Goal: Information Seeking & Learning: Find specific page/section

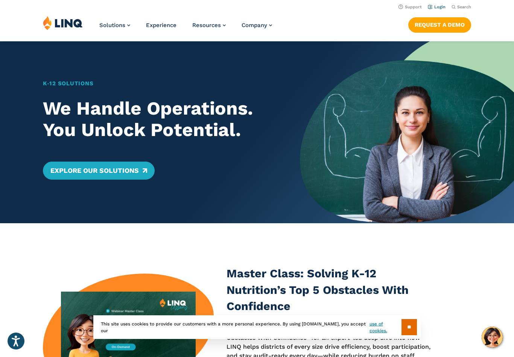
click at [439, 5] on link "Login" at bounding box center [437, 7] width 18 height 5
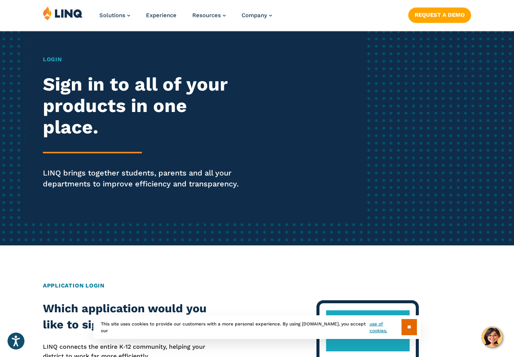
scroll to position [170, 0]
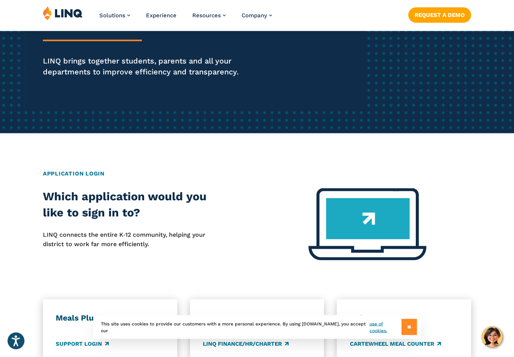
click at [404, 336] on input "**" at bounding box center [408, 327] width 15 height 16
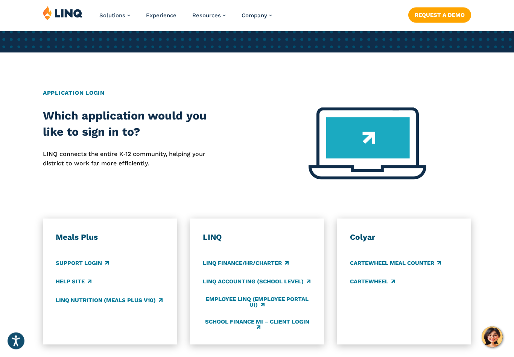
scroll to position [252, 0]
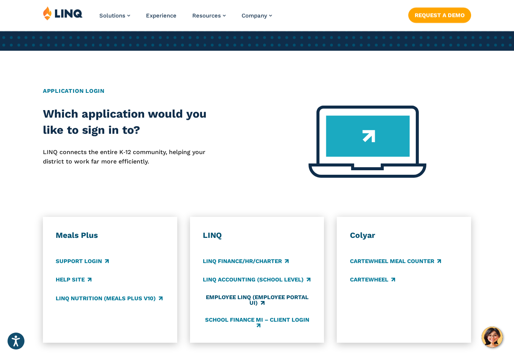
click at [282, 296] on link "Employee LINQ (Employee Portal UI)" at bounding box center [257, 301] width 108 height 12
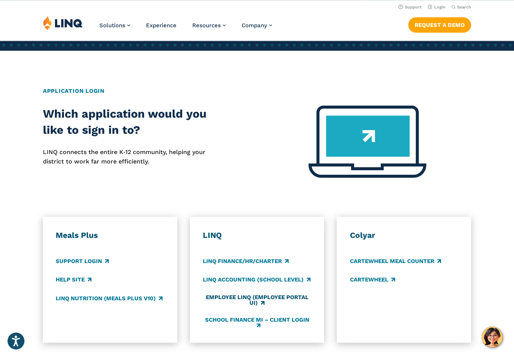
scroll to position [264, 0]
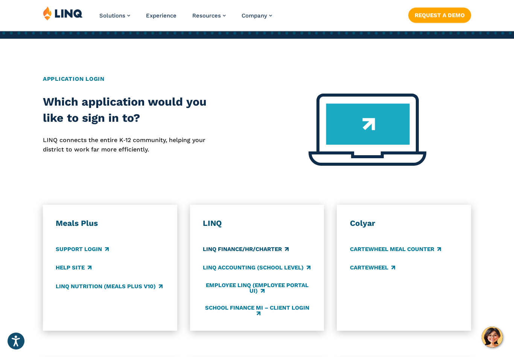
click at [251, 251] on link "LINQ Finance/HR/Charter" at bounding box center [246, 250] width 86 height 8
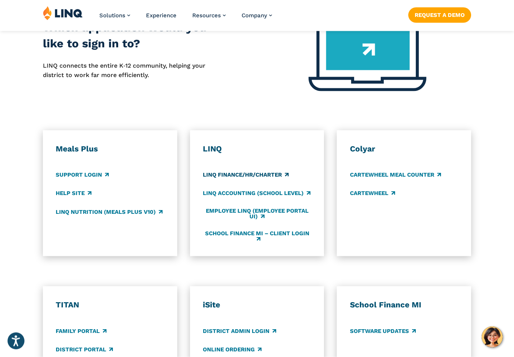
scroll to position [340, 0]
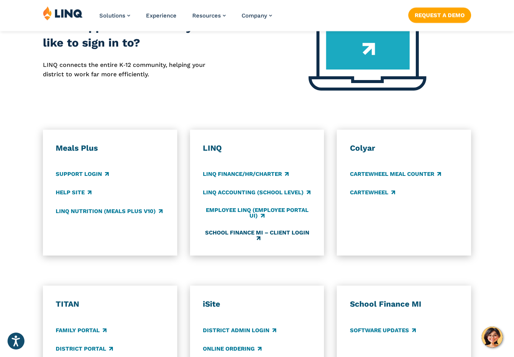
click at [286, 231] on link "School Finance MI – Client Login" at bounding box center [257, 236] width 108 height 12
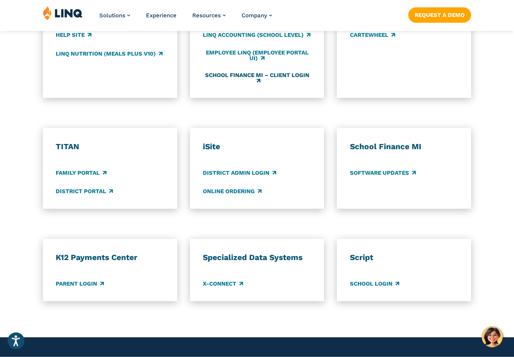
scroll to position [498, 0]
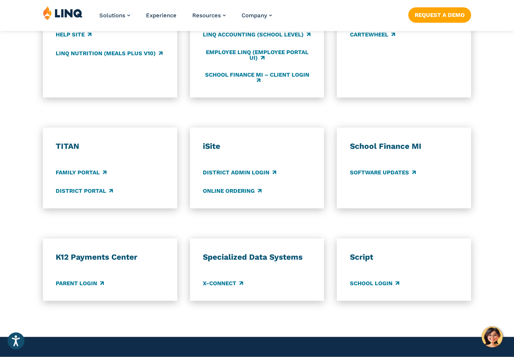
click at [377, 291] on div "Script School Login" at bounding box center [404, 270] width 134 height 62
click at [384, 282] on link "School Login" at bounding box center [374, 283] width 49 height 8
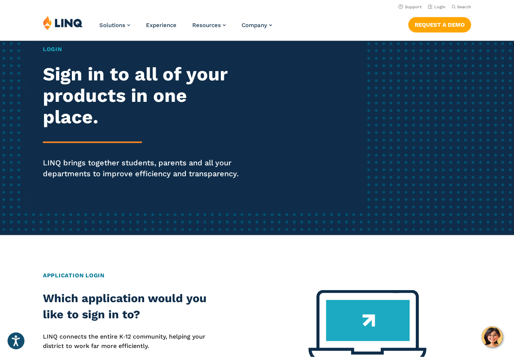
scroll to position [0, 0]
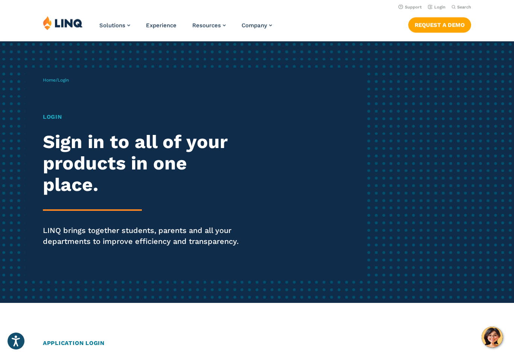
click at [283, 188] on div "Home / Login Login Sign in to all of your products in one place. LINQ brings to…" at bounding box center [203, 172] width 321 height 209
click at [59, 111] on div "Home / Login Login Sign in to all of your products in one place. LINQ brings to…" at bounding box center [203, 172] width 321 height 209
click at [55, 117] on h1 "Login" at bounding box center [142, 117] width 198 height 9
click at [69, 78] on span "Login" at bounding box center [63, 79] width 11 height 5
click at [52, 77] on link "Home" at bounding box center [49, 79] width 13 height 5
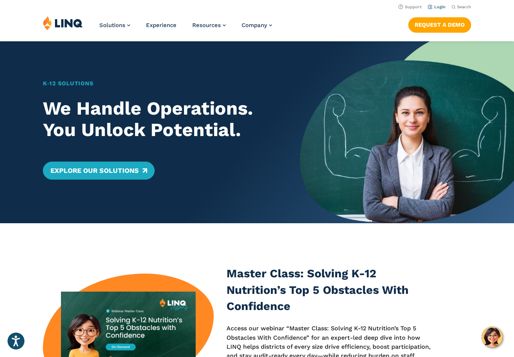
click at [441, 8] on link "Login" at bounding box center [437, 7] width 18 height 5
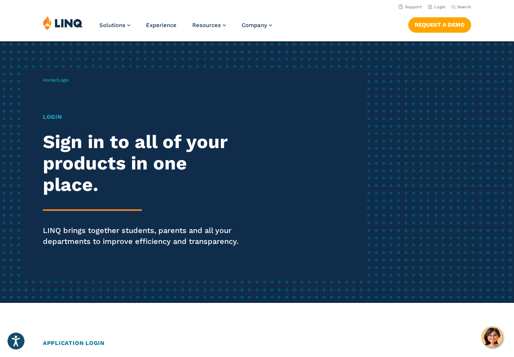
click at [77, 79] on div "Home / Login Login Sign in to all of your products in one place. LINQ brings to…" at bounding box center [203, 172] width 321 height 209
click at [69, 81] on span "Login" at bounding box center [63, 79] width 11 height 5
click at [70, 76] on div "Home / Login Login Sign in to all of your products in one place. LINQ brings to…" at bounding box center [203, 172] width 321 height 209
click at [69, 80] on span "Login" at bounding box center [63, 79] width 11 height 5
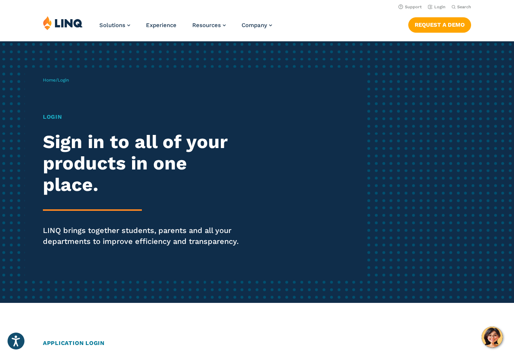
click at [69, 82] on span "Login" at bounding box center [63, 79] width 11 height 5
click at [55, 120] on h1 "Login" at bounding box center [142, 117] width 198 height 9
click at [147, 154] on h2 "Sign in to all of your products in one place." at bounding box center [142, 163] width 198 height 64
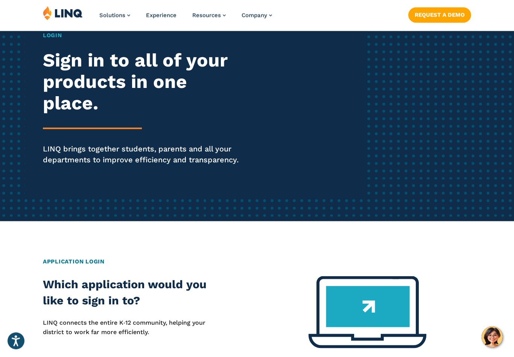
scroll to position [82, 0]
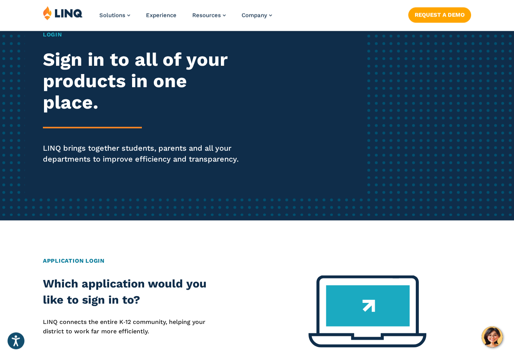
click at [75, 261] on h2 "Application Login" at bounding box center [257, 261] width 428 height 9
click at [372, 304] on img at bounding box center [367, 312] width 118 height 72
click at [375, 307] on img at bounding box center [367, 312] width 118 height 72
click at [375, 309] on img at bounding box center [367, 312] width 118 height 72
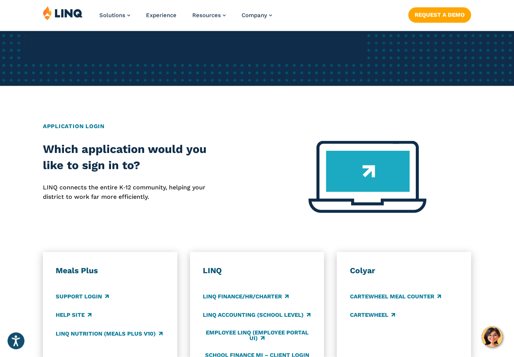
scroll to position [275, 0]
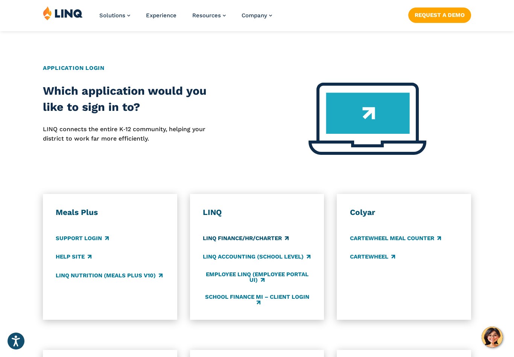
click at [257, 236] on link "LINQ Finance/HR/Charter" at bounding box center [246, 239] width 86 height 8
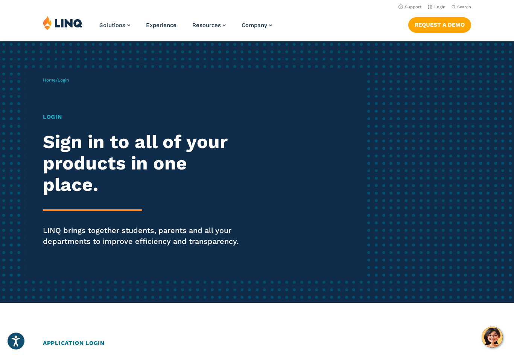
scroll to position [287, 0]
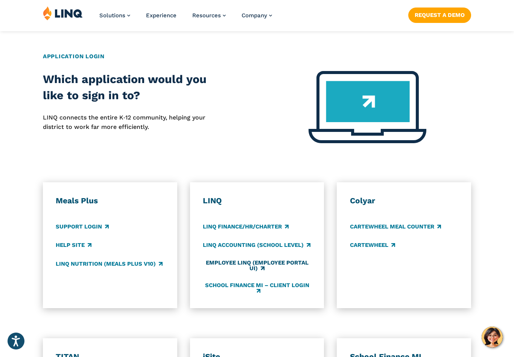
click at [288, 261] on link "Employee LINQ (Employee Portal UI)" at bounding box center [257, 266] width 108 height 12
click at [298, 284] on link "School Finance MI – Client Login" at bounding box center [257, 289] width 108 height 12
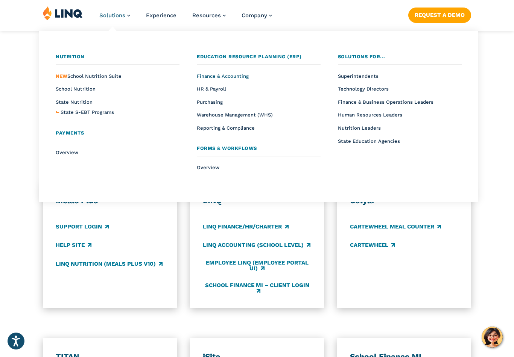
click at [240, 74] on span "Finance & Accounting" at bounding box center [223, 76] width 52 height 6
click at [242, 75] on span "Finance & Accounting" at bounding box center [223, 76] width 52 height 6
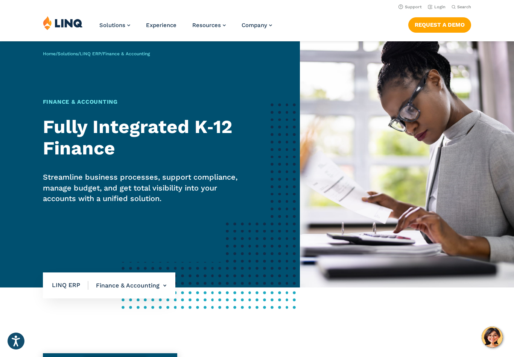
click at [275, 197] on div "Home / Solutions / LINQ ERP / Finance & Accounting Finance & Accounting Fully I…" at bounding box center [150, 164] width 300 height 246
click at [108, 106] on h1 "Finance & Accounting" at bounding box center [144, 102] width 202 height 9
click at [103, 100] on h1 "Finance & Accounting" at bounding box center [144, 102] width 202 height 9
click at [145, 50] on p "Home / Solutions / LINQ ERP / Finance & Accounting" at bounding box center [96, 53] width 107 height 7
click at [140, 53] on span "Finance & Accounting" at bounding box center [126, 53] width 47 height 5
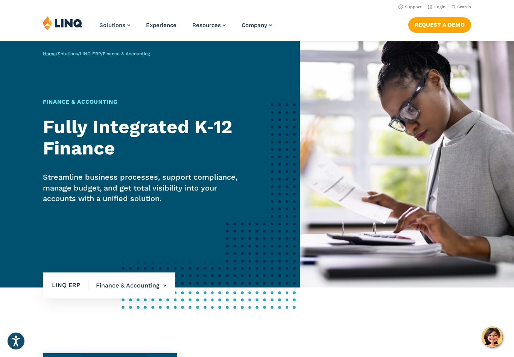
click at [52, 52] on link "Home" at bounding box center [49, 53] width 13 height 5
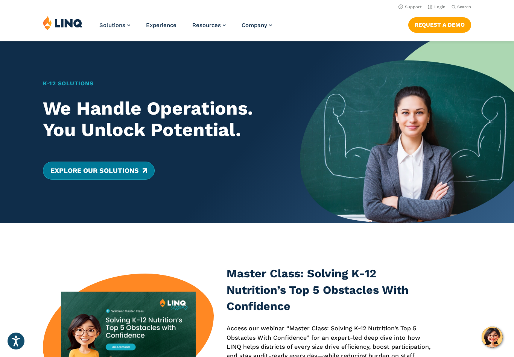
click at [133, 172] on link "Explore Our Solutions" at bounding box center [99, 171] width 112 height 18
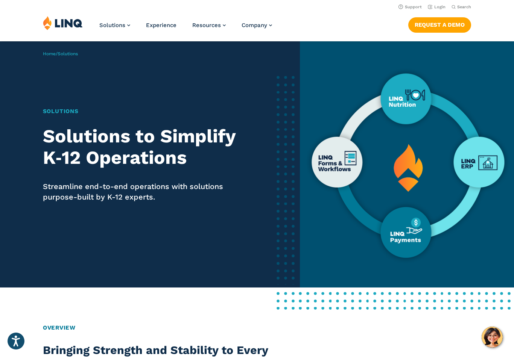
click at [335, 158] on img at bounding box center [407, 164] width 214 height 246
click at [483, 166] on img at bounding box center [407, 164] width 214 height 246
click at [471, 163] on img at bounding box center [407, 164] width 214 height 246
click at [469, 5] on span "Search" at bounding box center [464, 7] width 14 height 5
type input "**********"
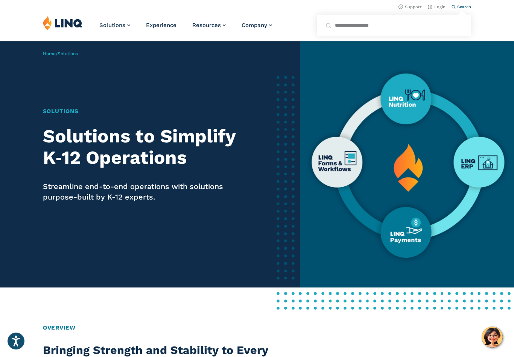
click at [462, 20] on button "Submit Search" at bounding box center [462, 20] width 0 height 0
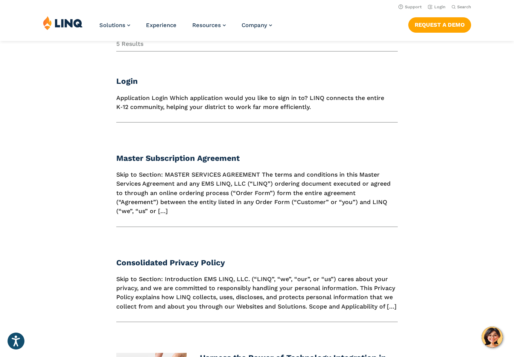
scroll to position [124, 0]
